Goal: Information Seeking & Learning: Learn about a topic

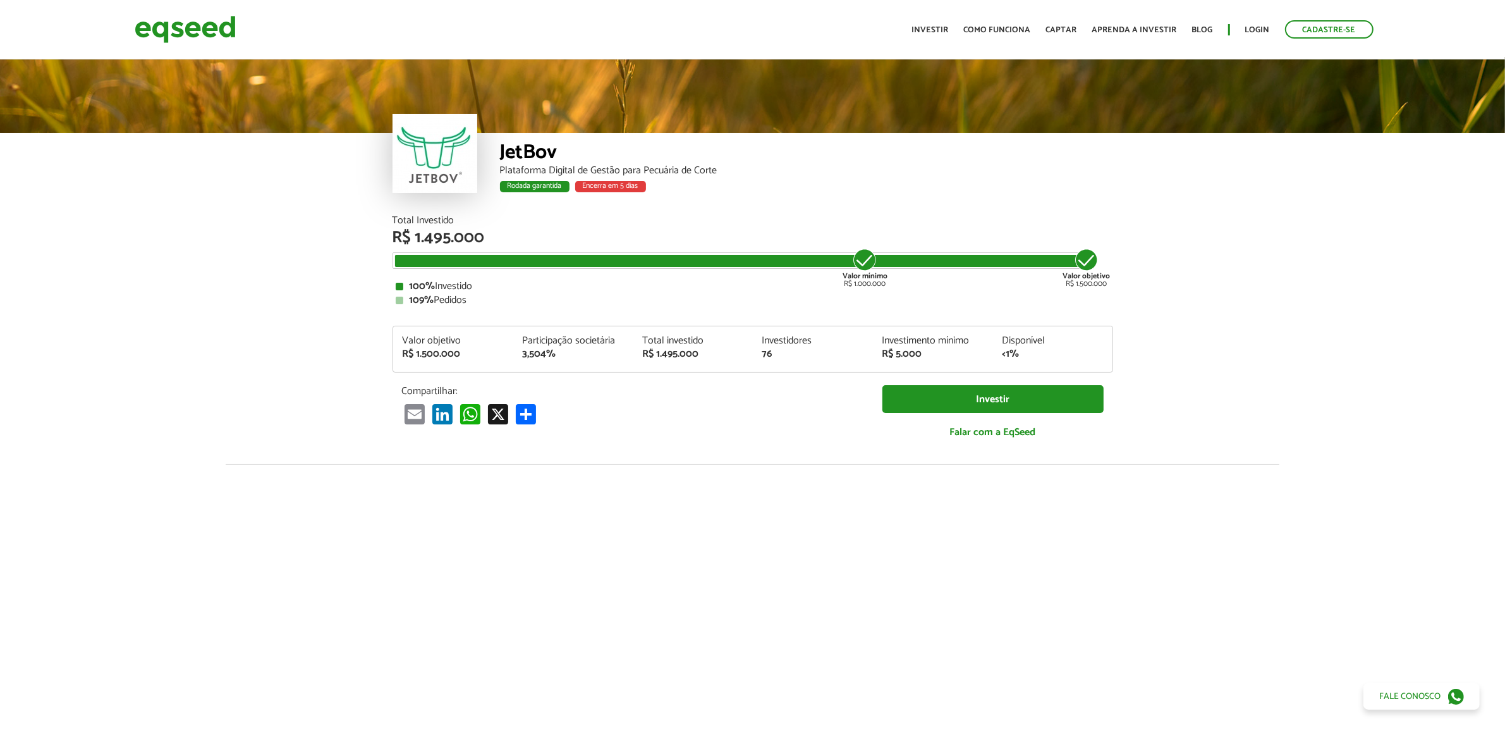
click at [680, 190] on div "Rodada garantida Encerra em 5 dias" at bounding box center [806, 188] width 613 height 16
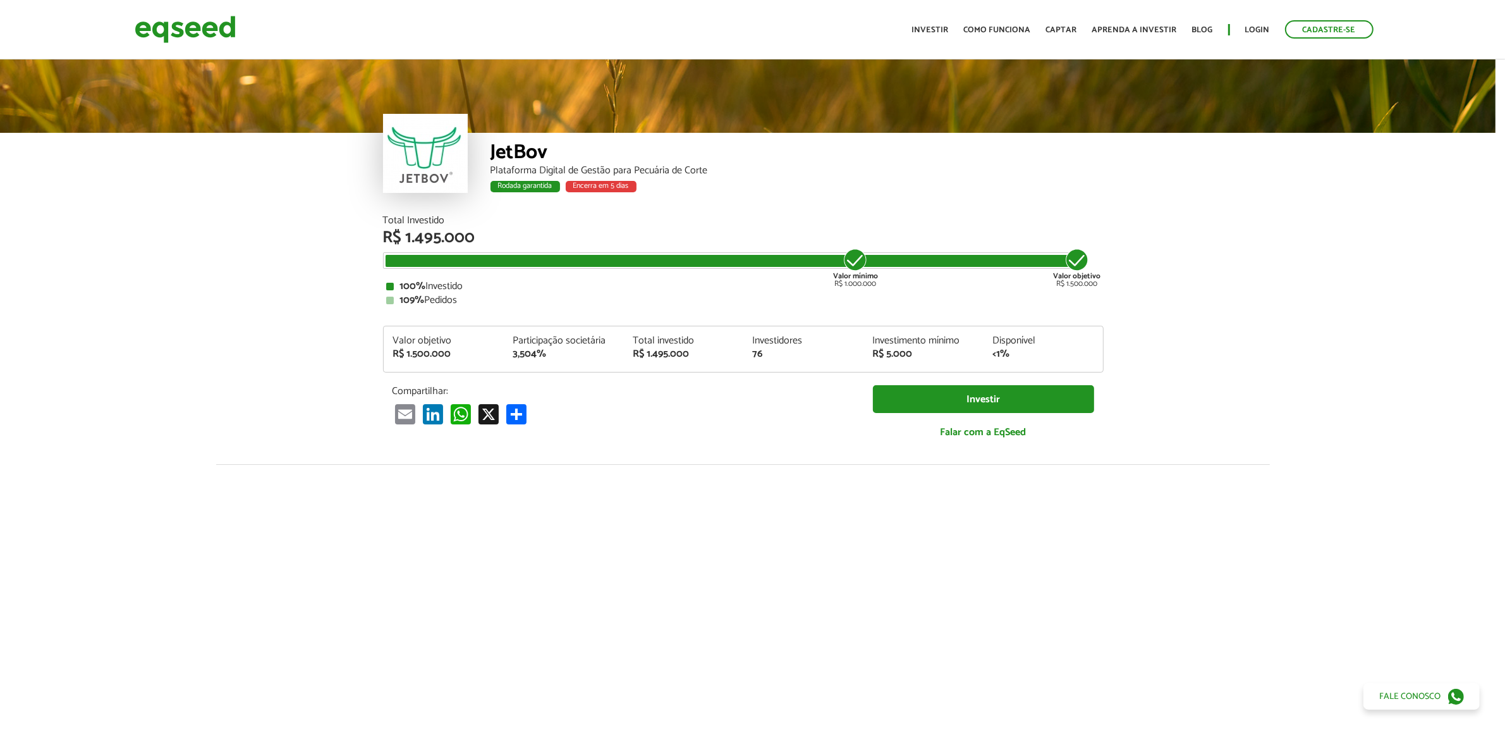
scroll to position [0, 1]
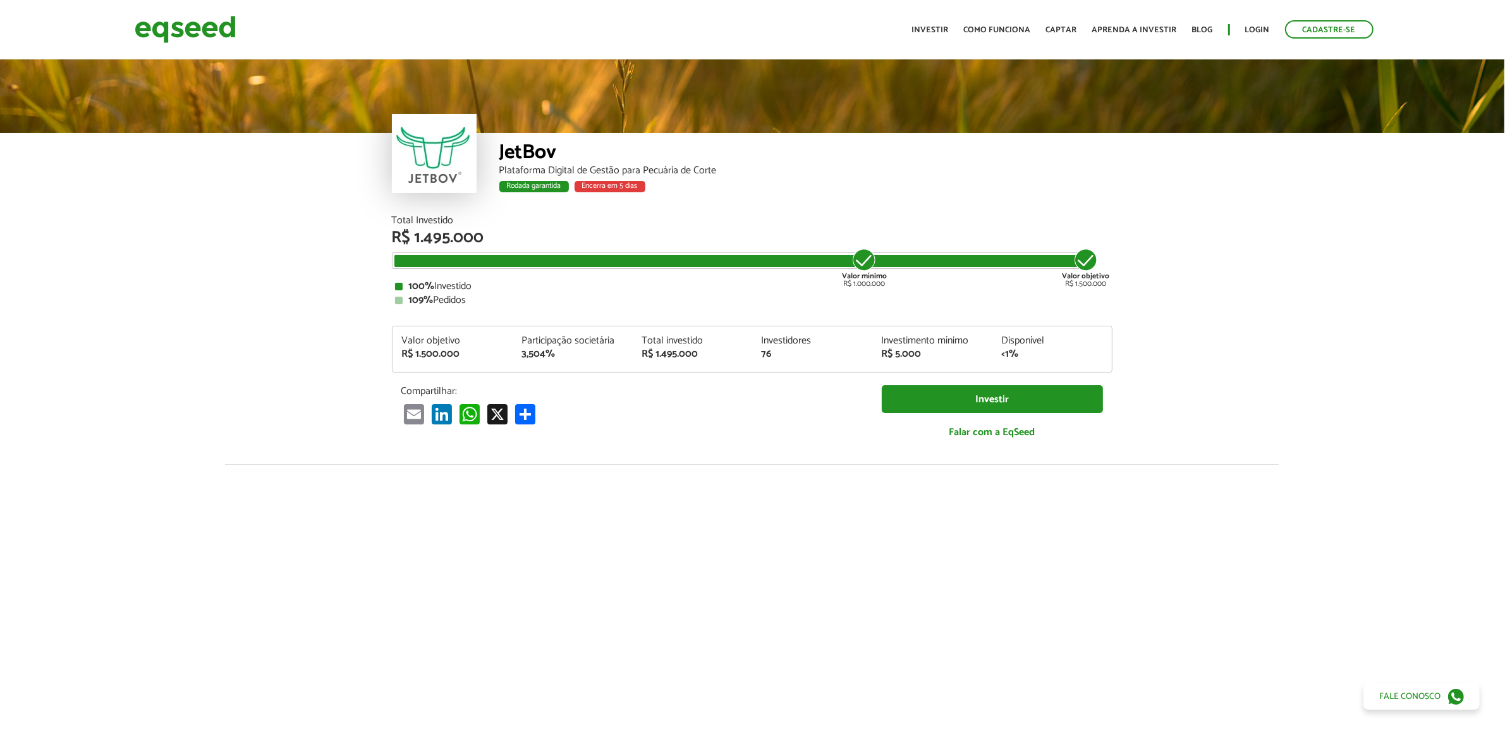
drag, startPoint x: 405, startPoint y: 298, endPoint x: 497, endPoint y: 302, distance: 93.0
click at [497, 302] on div "109% Pedidos" at bounding box center [752, 300] width 714 height 10
click at [498, 302] on div "109% Pedidos" at bounding box center [752, 300] width 714 height 10
click at [497, 295] on div "109% Pedidos" at bounding box center [752, 300] width 714 height 10
click at [493, 291] on div "100% Investido 109% Pedidos" at bounding box center [752, 293] width 714 height 24
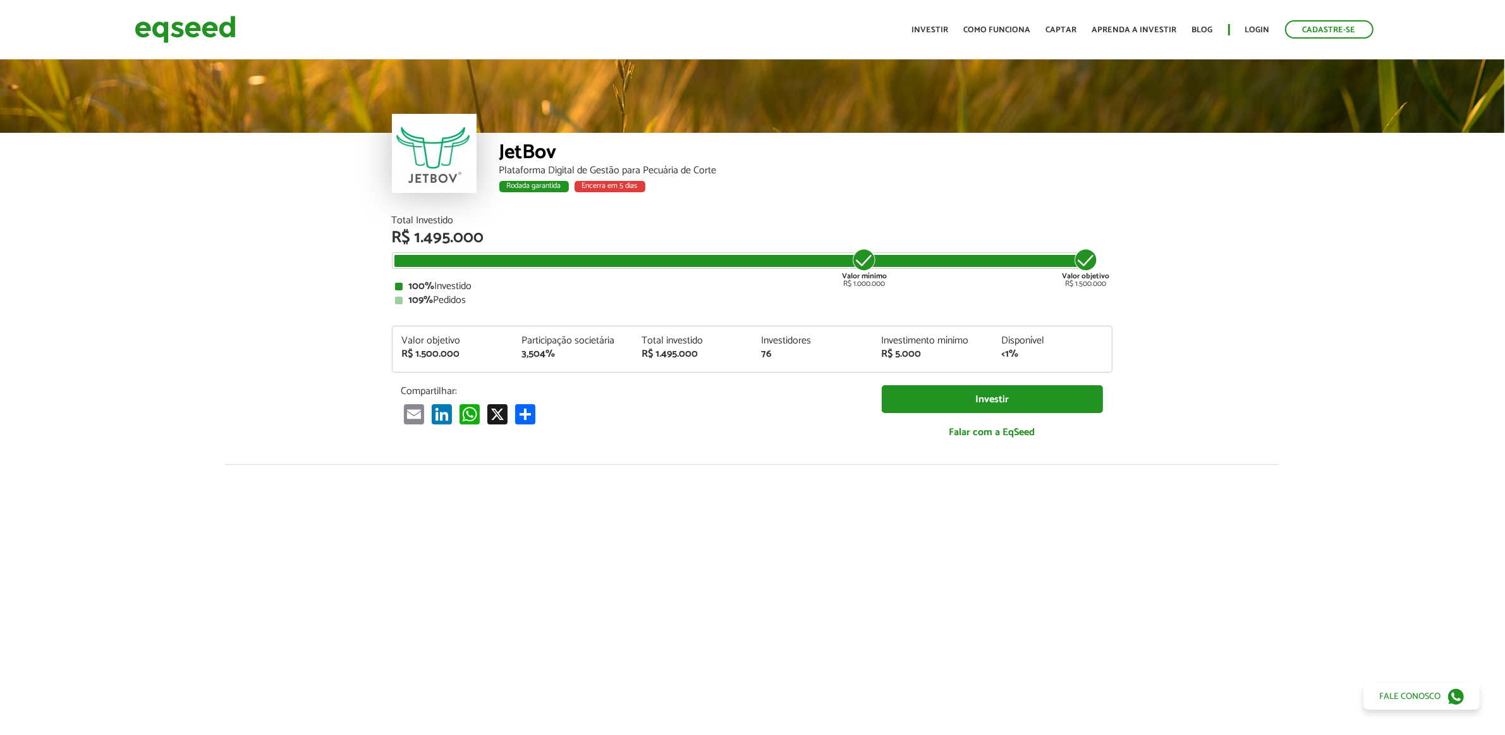
drag, startPoint x: 405, startPoint y: 289, endPoint x: 481, endPoint y: 288, distance: 76.5
click at [481, 288] on div "100% Investido" at bounding box center [752, 286] width 714 height 10
click at [481, 303] on div "109% Pedidos" at bounding box center [752, 300] width 714 height 10
click at [457, 324] on div "Total Investido R$ 1.495.000 Valor mínimo R$ 1.000.000 Valor objetivo R$ 1.500.…" at bounding box center [752, 334] width 721 height 236
drag, startPoint x: 577, startPoint y: 191, endPoint x: 642, endPoint y: 190, distance: 64.5
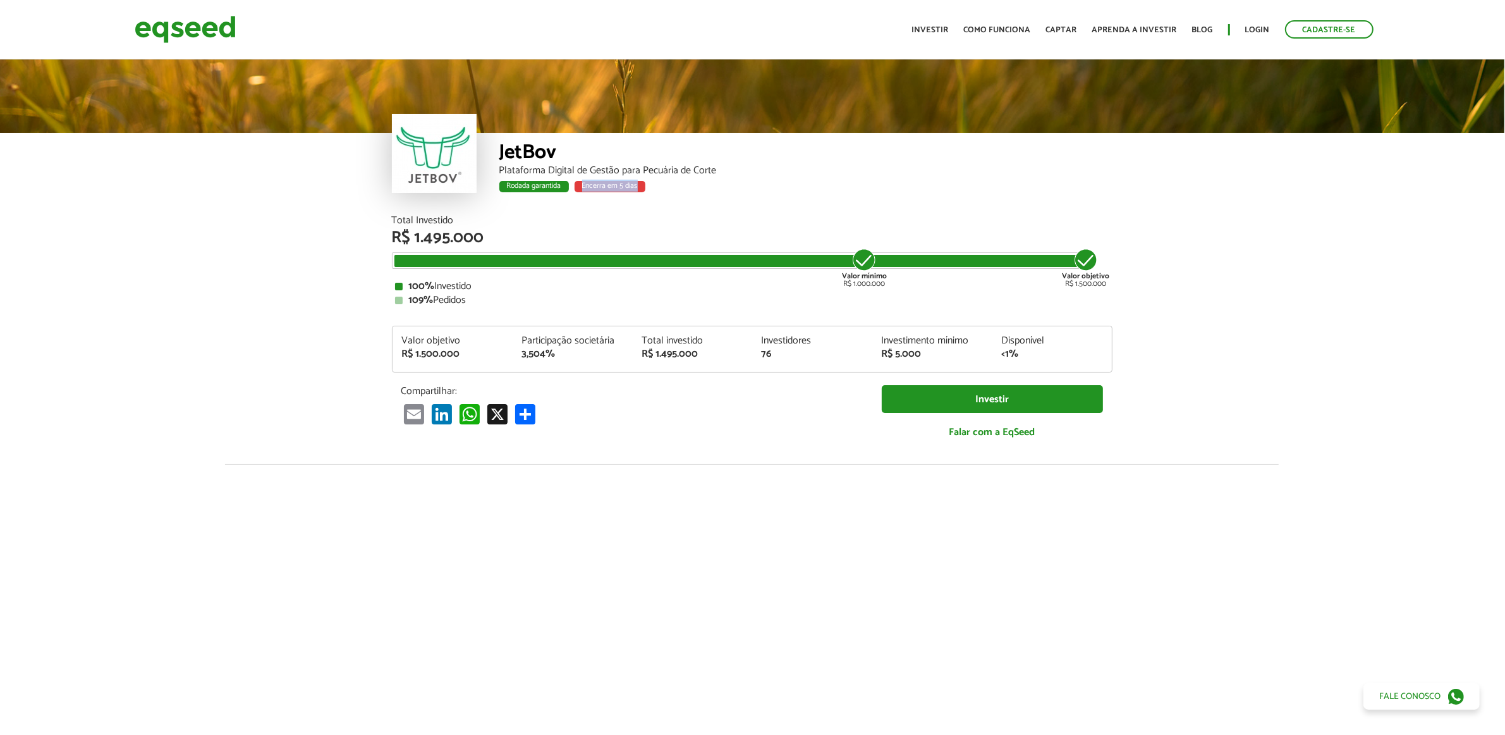
click at [642, 190] on div "Encerra em 5 dias" at bounding box center [610, 186] width 71 height 11
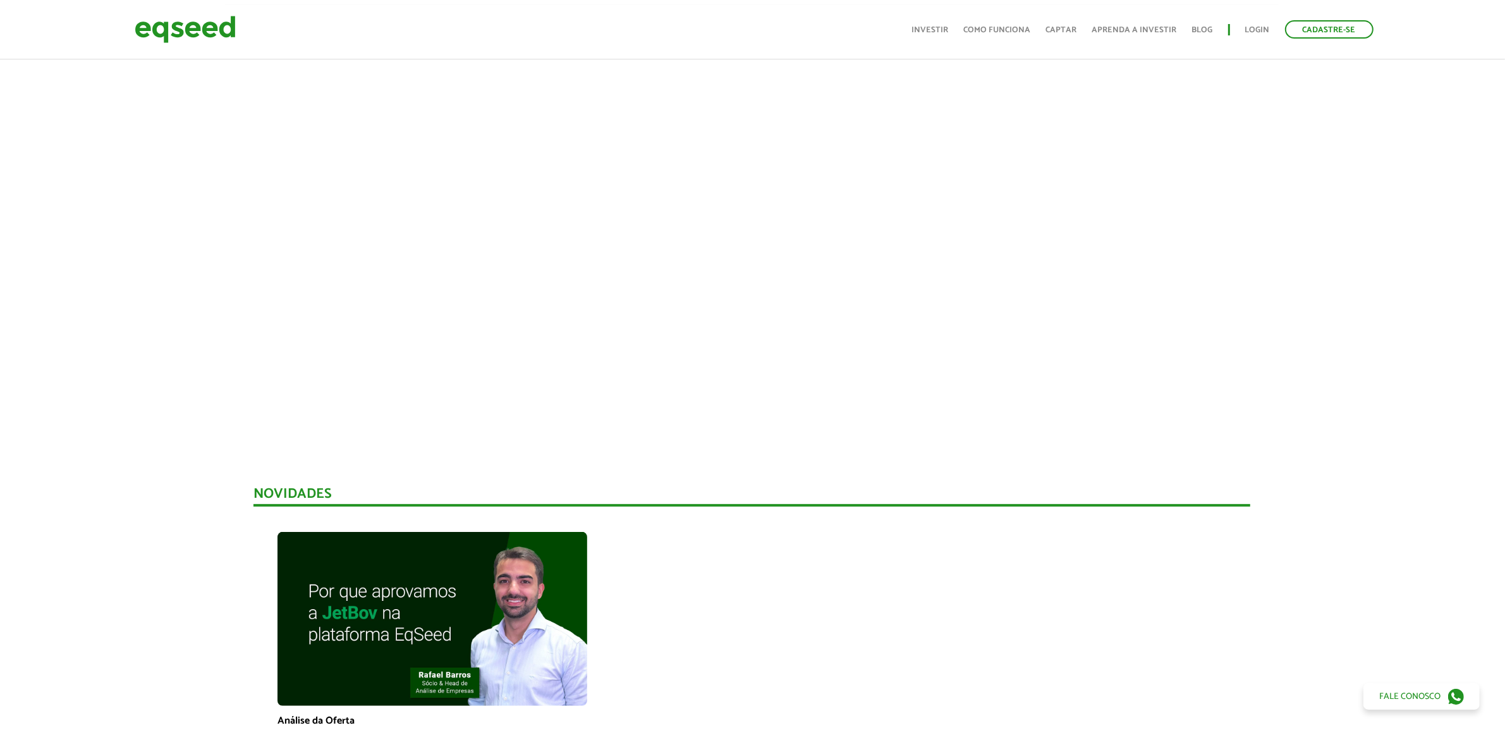
scroll to position [395, 1]
